Goal: Information Seeking & Learning: Learn about a topic

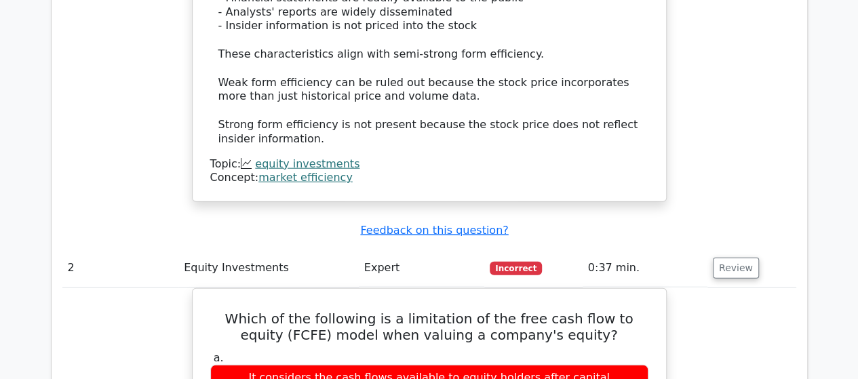
scroll to position [1561, 0]
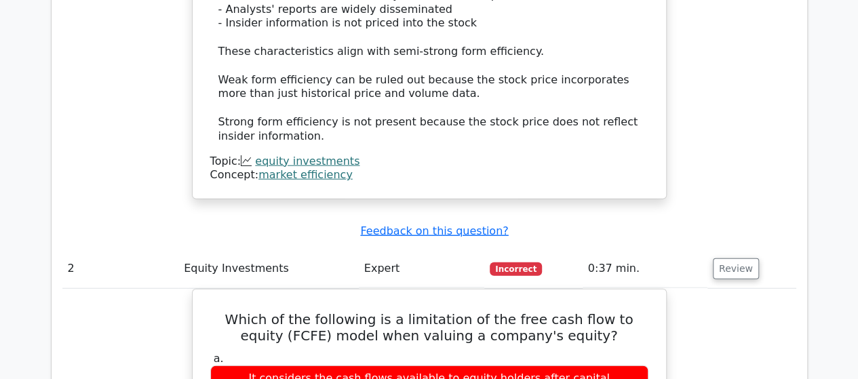
click at [296, 168] on link "market efficiency" at bounding box center [306, 174] width 94 height 13
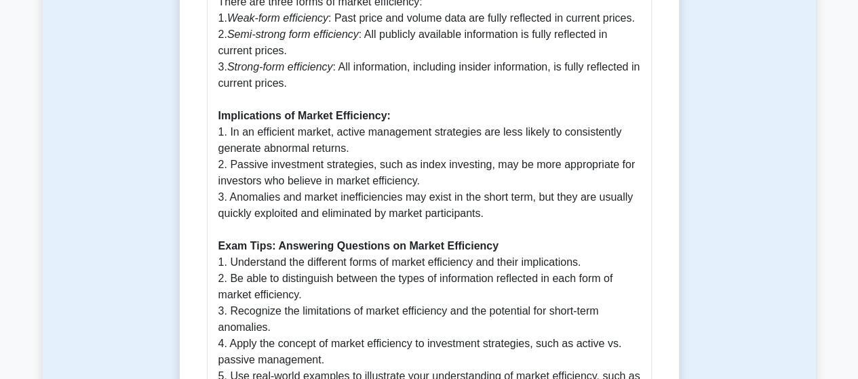
scroll to position [882, 0]
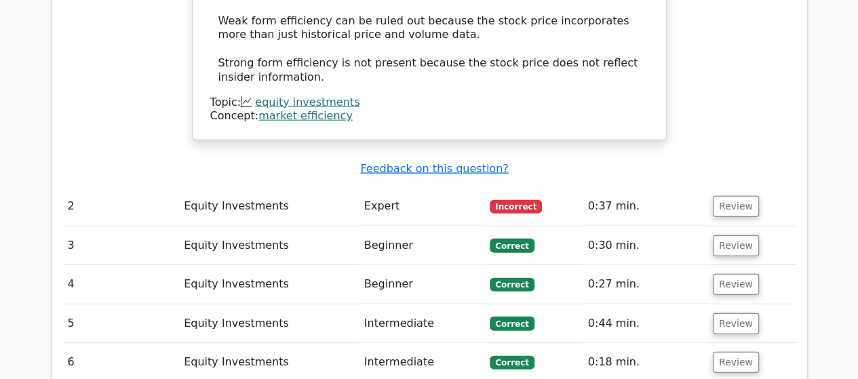
scroll to position [1628, 0]
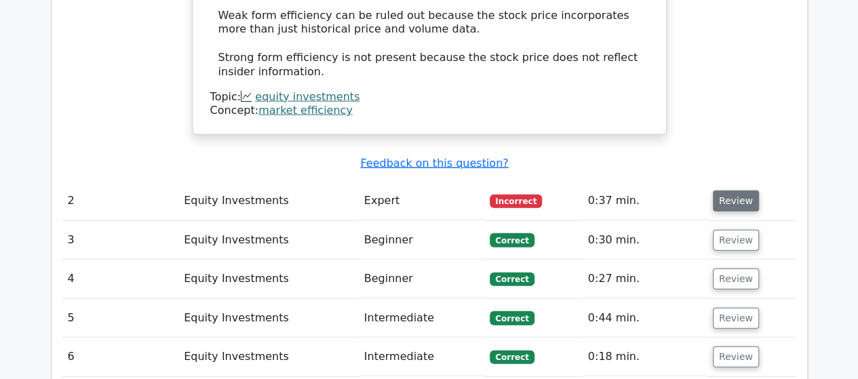
click at [725, 191] on button "Review" at bounding box center [736, 201] width 46 height 21
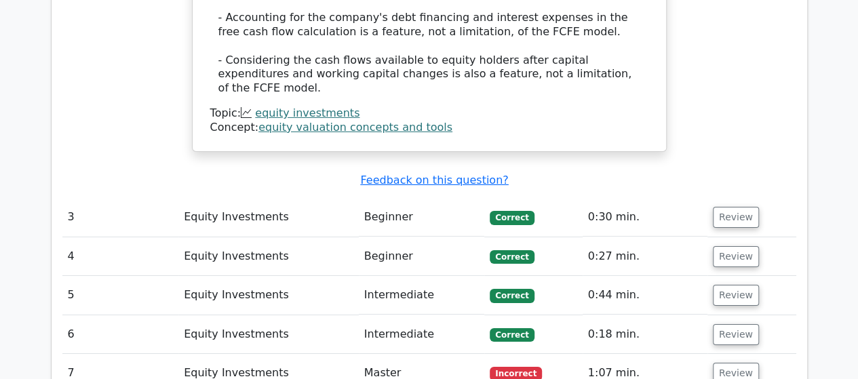
scroll to position [2239, 0]
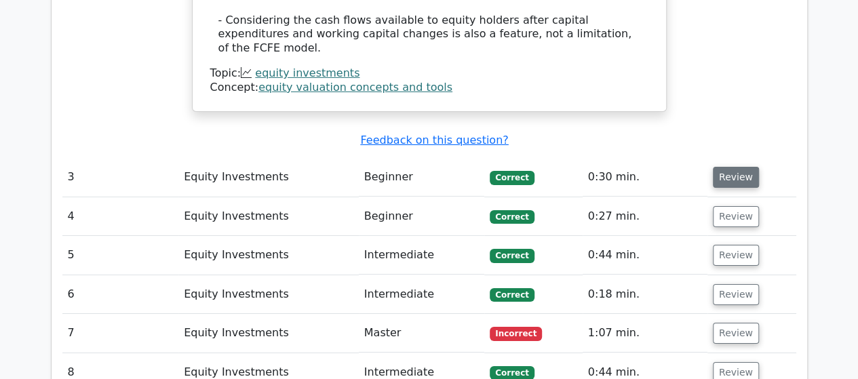
click at [731, 167] on button "Review" at bounding box center [736, 177] width 46 height 21
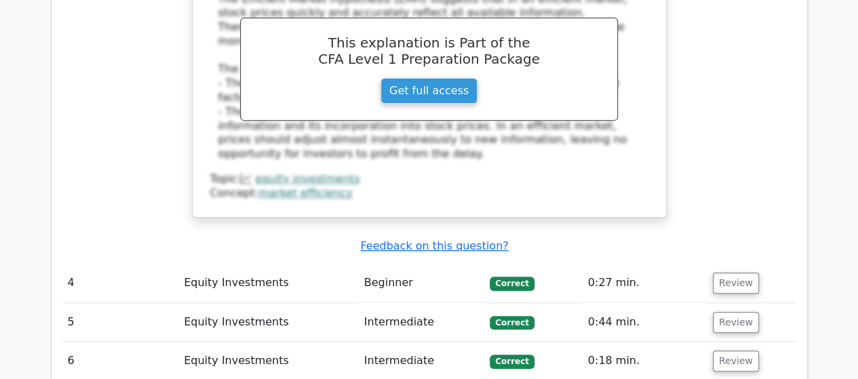
scroll to position [2782, 0]
click at [735, 272] on button "Review" at bounding box center [736, 282] width 46 height 21
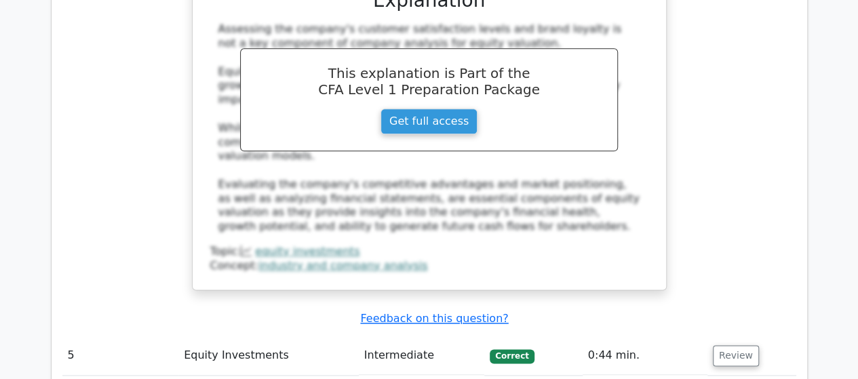
scroll to position [3325, 0]
click at [731, 345] on button "Review" at bounding box center [736, 355] width 46 height 21
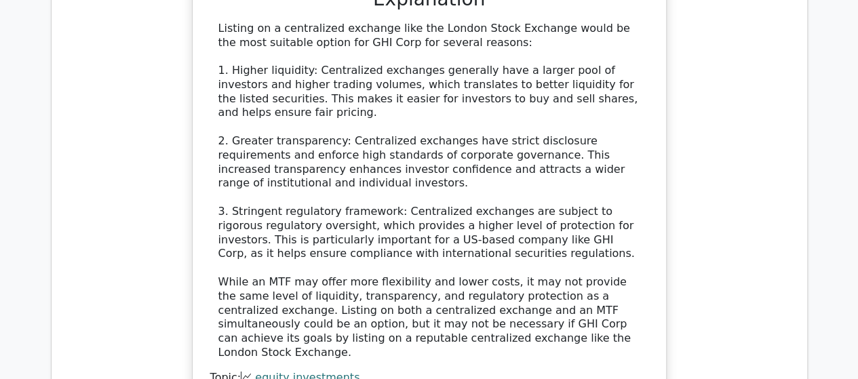
scroll to position [4275, 0]
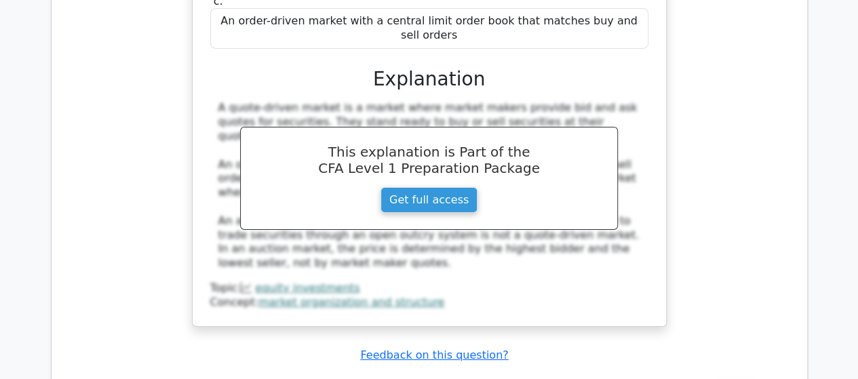
scroll to position [4885, 0]
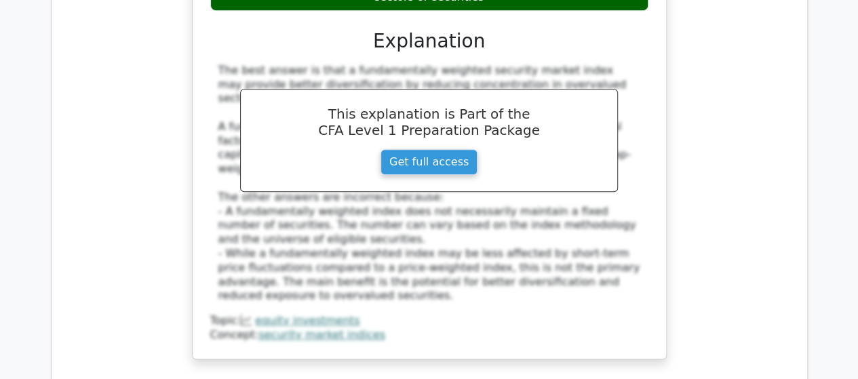
scroll to position [5564, 0]
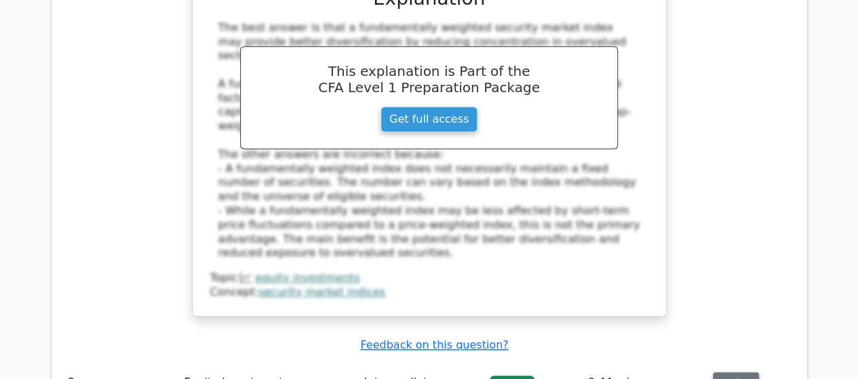
click at [725, 372] on button "Review" at bounding box center [736, 382] width 46 height 21
click at [731, 372] on button "Review" at bounding box center [736, 382] width 46 height 21
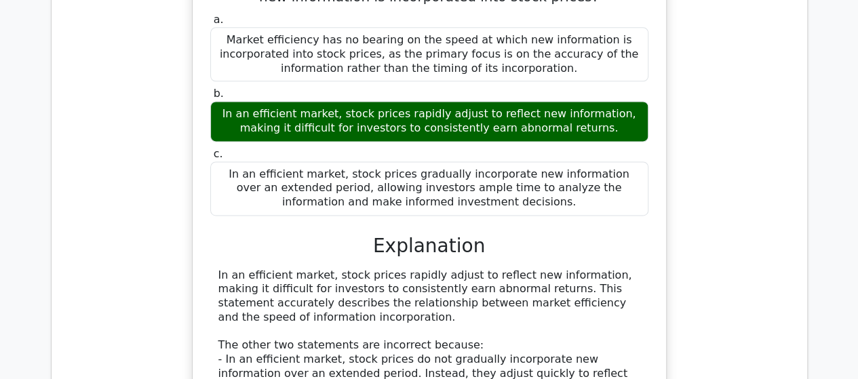
scroll to position [6039, 0]
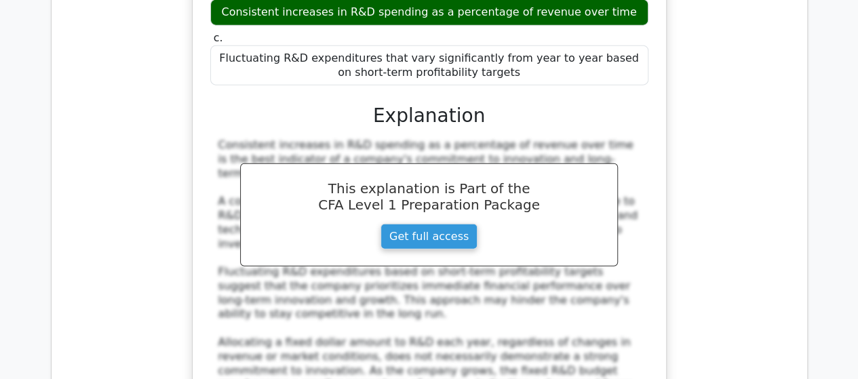
scroll to position [6785, 0]
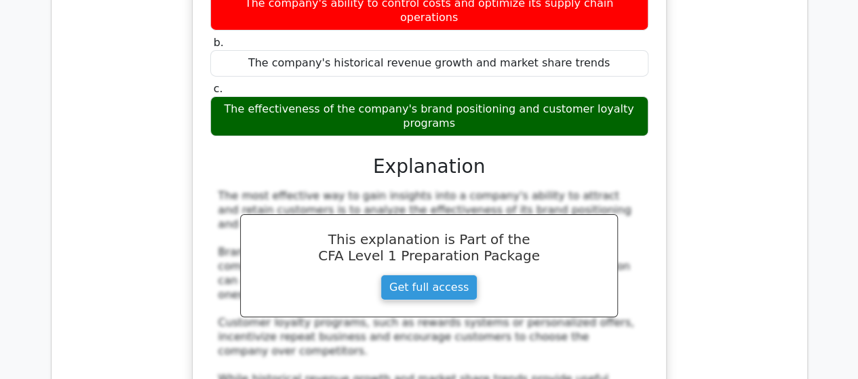
scroll to position [7463, 0]
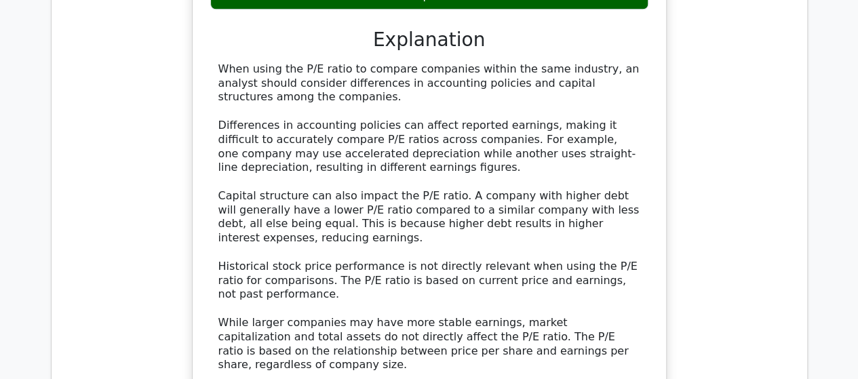
scroll to position [8278, 0]
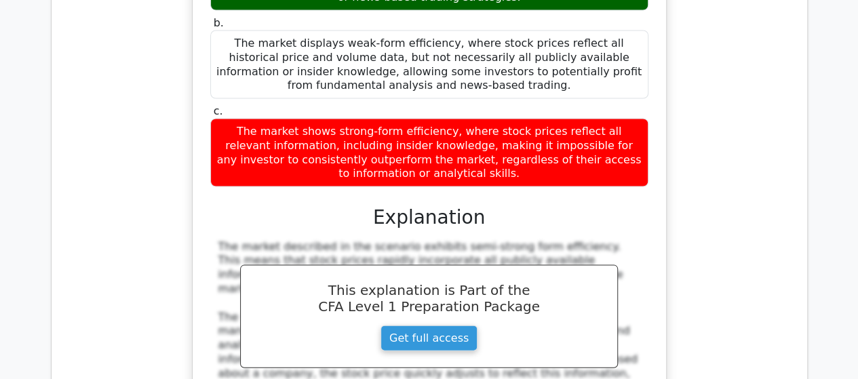
scroll to position [9092, 0]
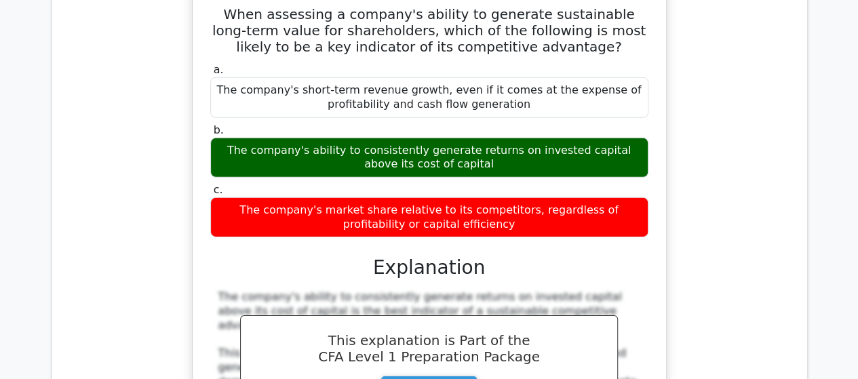
scroll to position [9770, 0]
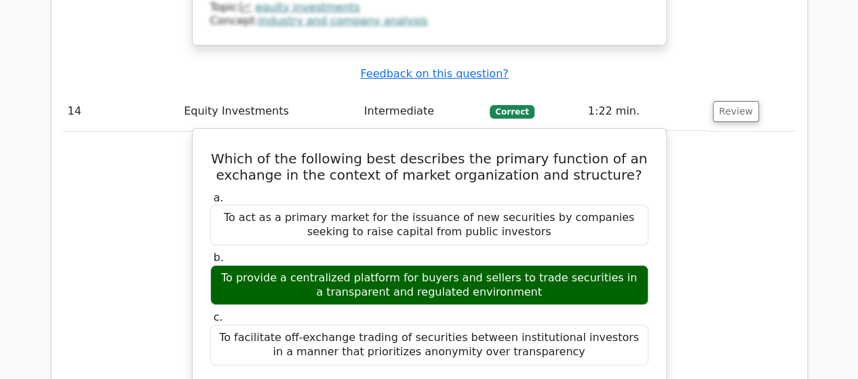
scroll to position [10313, 0]
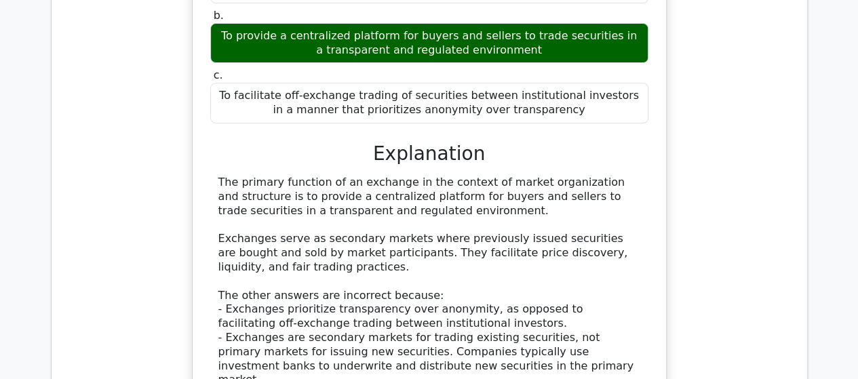
scroll to position [10517, 0]
